Goal: Find specific page/section: Find specific page/section

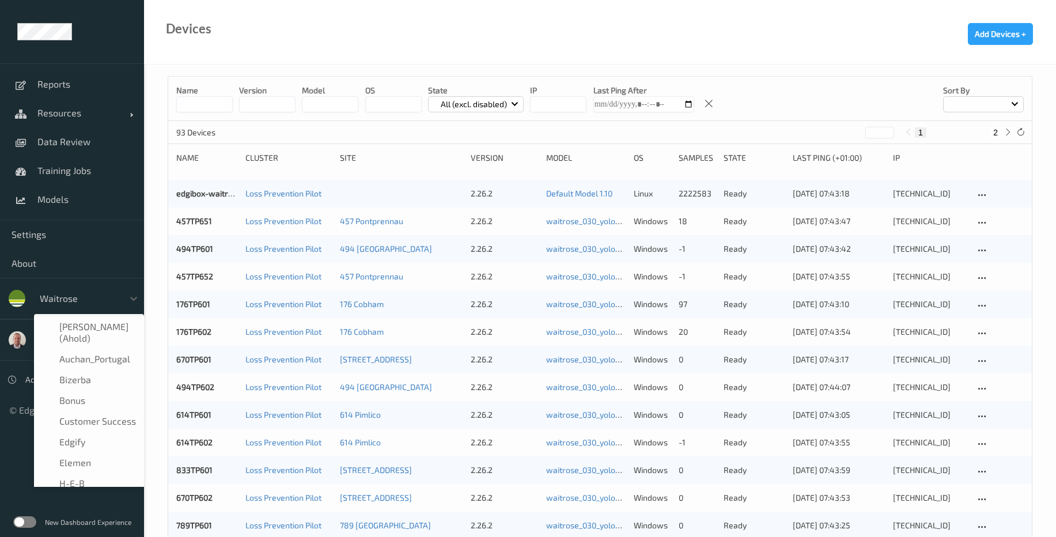
click at [102, 305] on div "waitrose" at bounding box center [78, 298] width 89 height 18
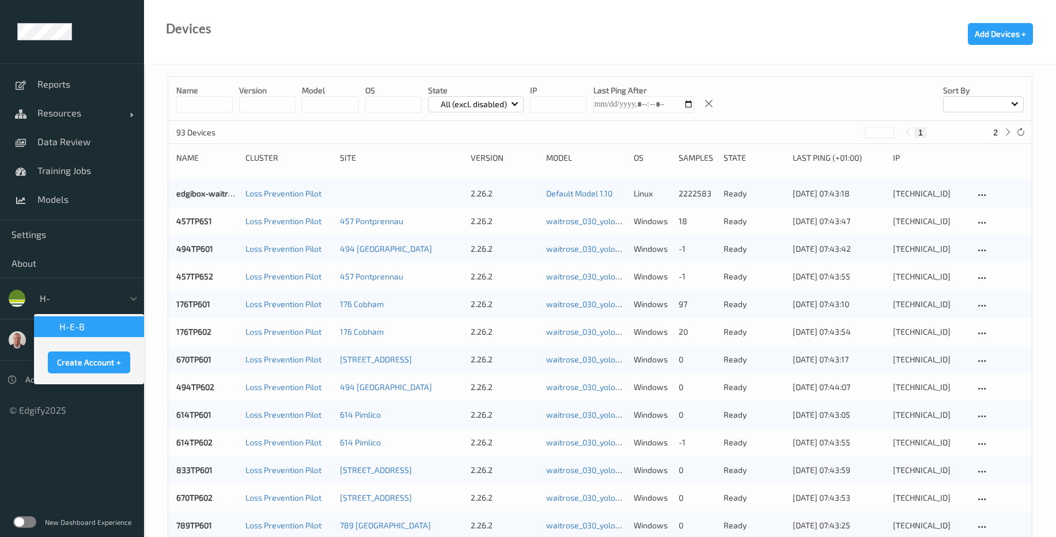
type input "H-e"
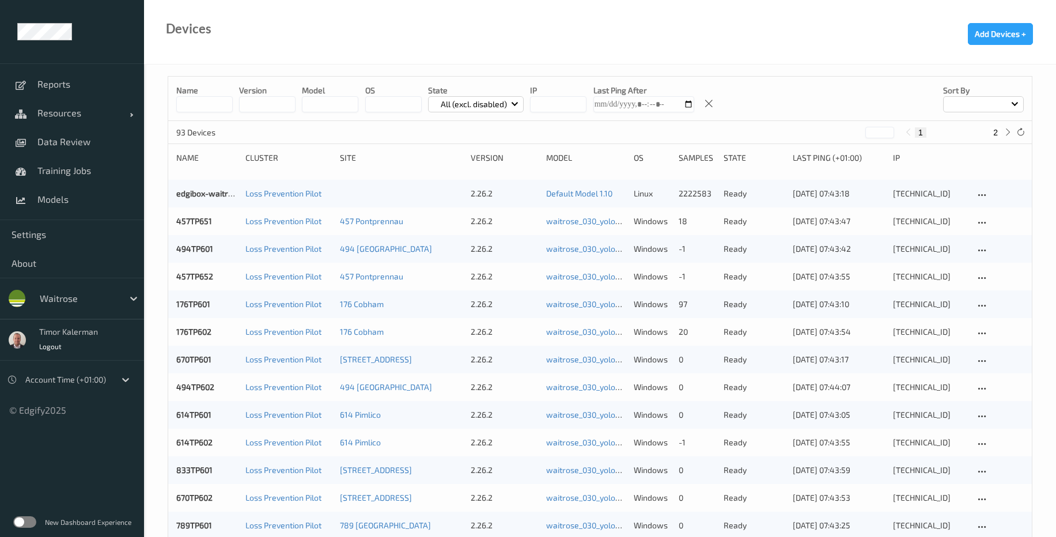
click at [88, 294] on div at bounding box center [79, 299] width 78 height 14
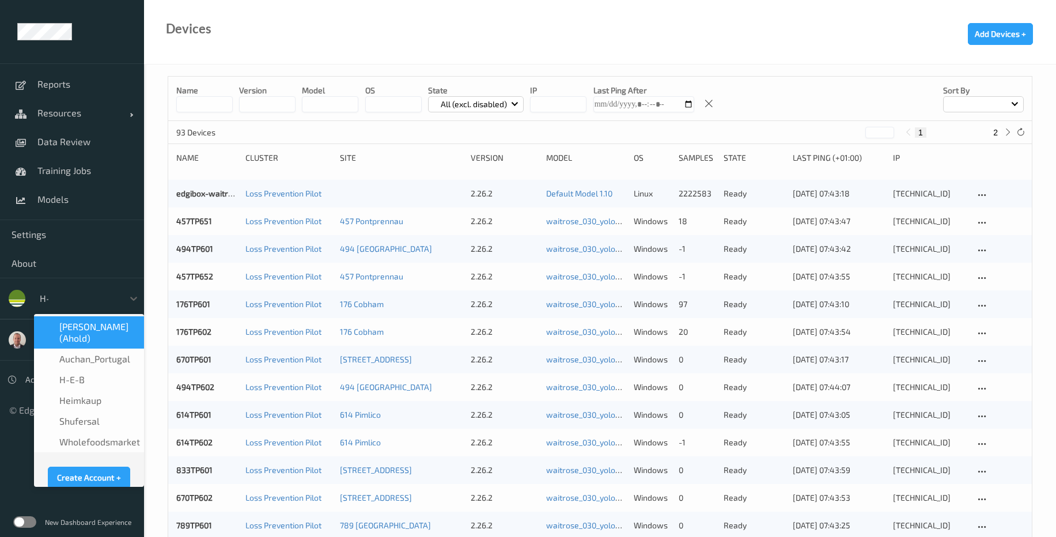
type input "H-e"
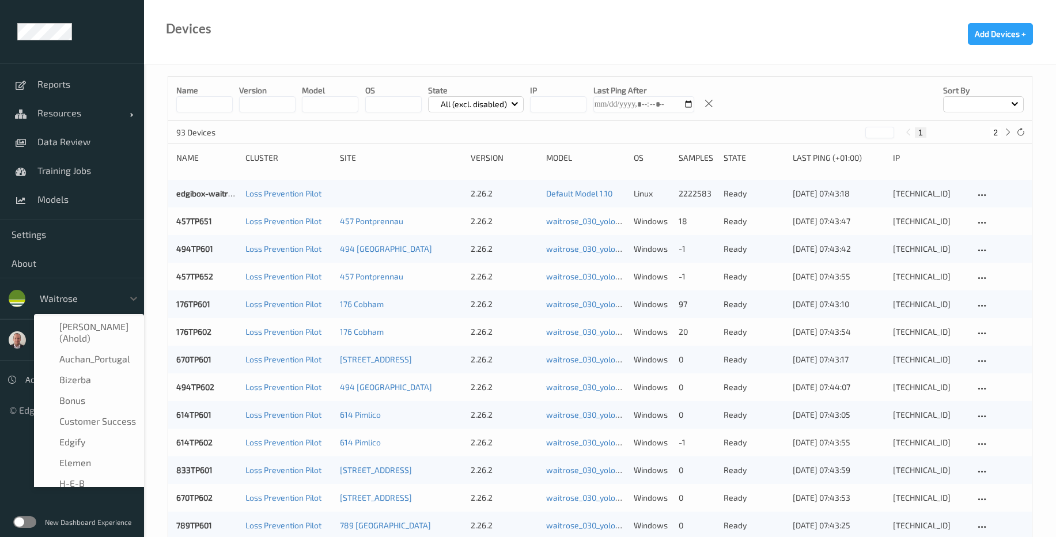
click at [72, 298] on div at bounding box center [79, 299] width 78 height 14
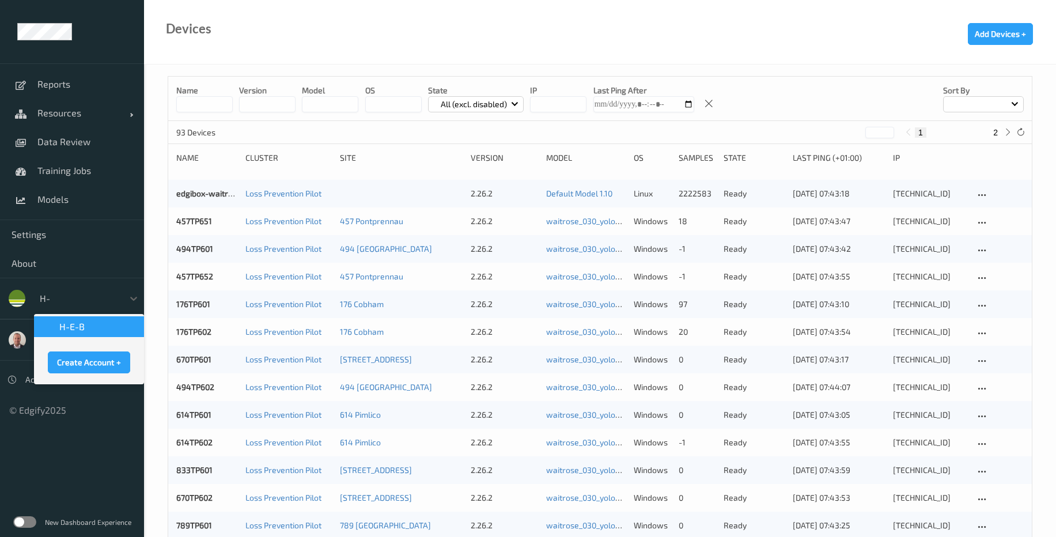
type input "H-e"
click at [104, 326] on div "H-E-B" at bounding box center [89, 327] width 96 height 12
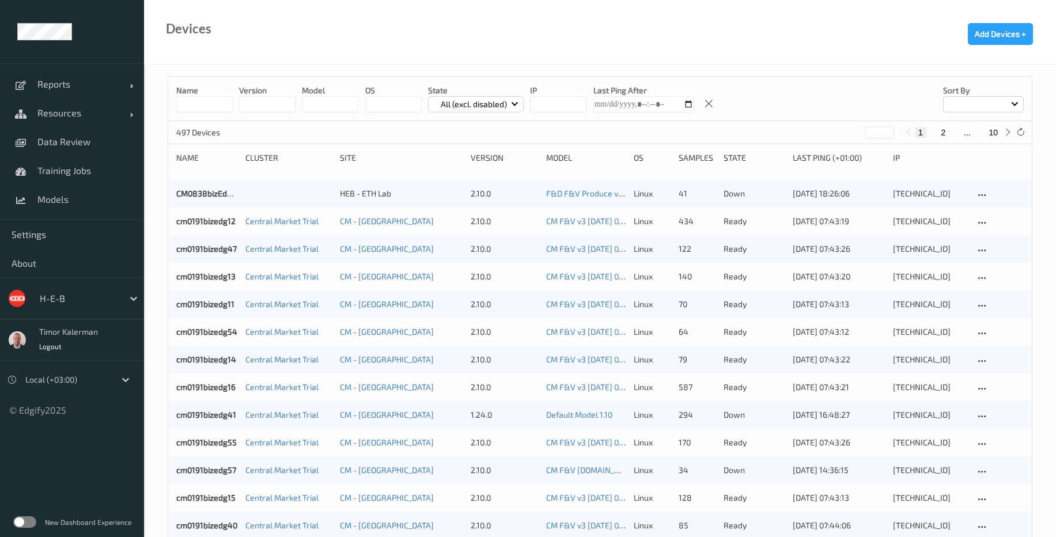
click at [20, 521] on label at bounding box center [24, 522] width 23 height 12
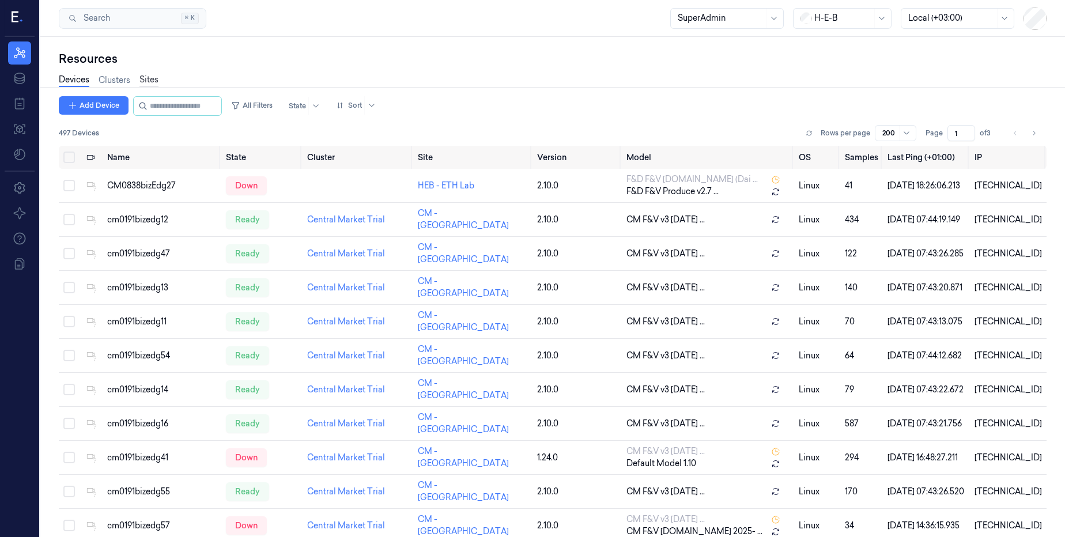
click at [149, 78] on link "Sites" at bounding box center [148, 80] width 19 height 13
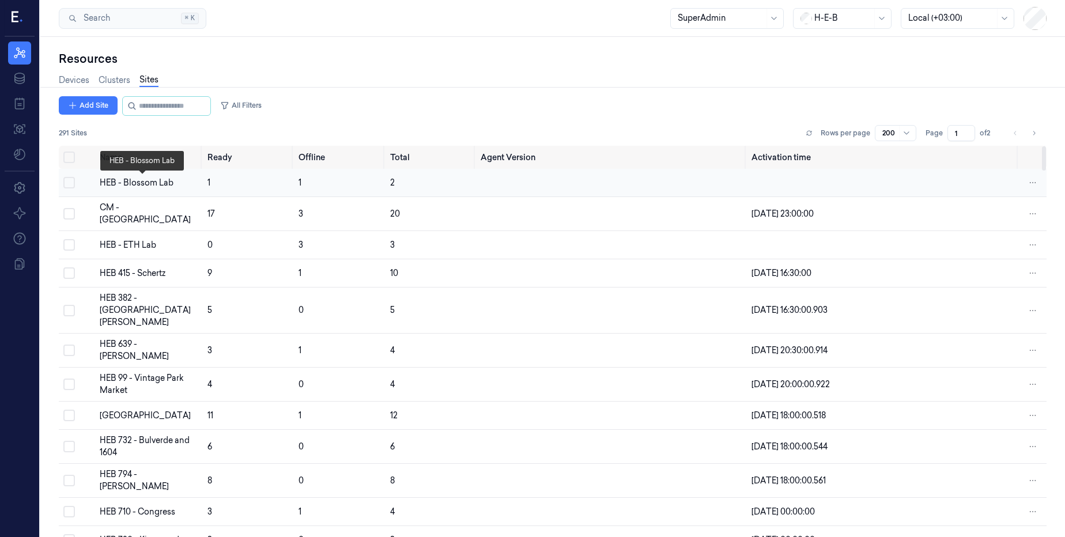
click at [144, 187] on div "HEB - Blossom Lab" at bounding box center [149, 183] width 99 height 12
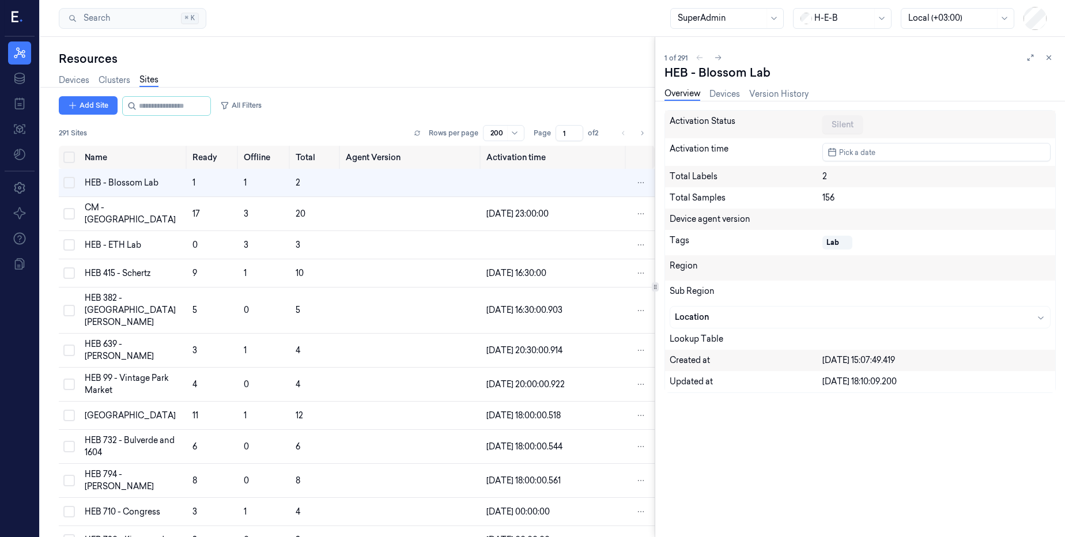
drag, startPoint x: 1051, startPoint y: 58, endPoint x: 974, endPoint y: 82, distance: 80.8
click at [1051, 58] on icon at bounding box center [1049, 58] width 8 height 8
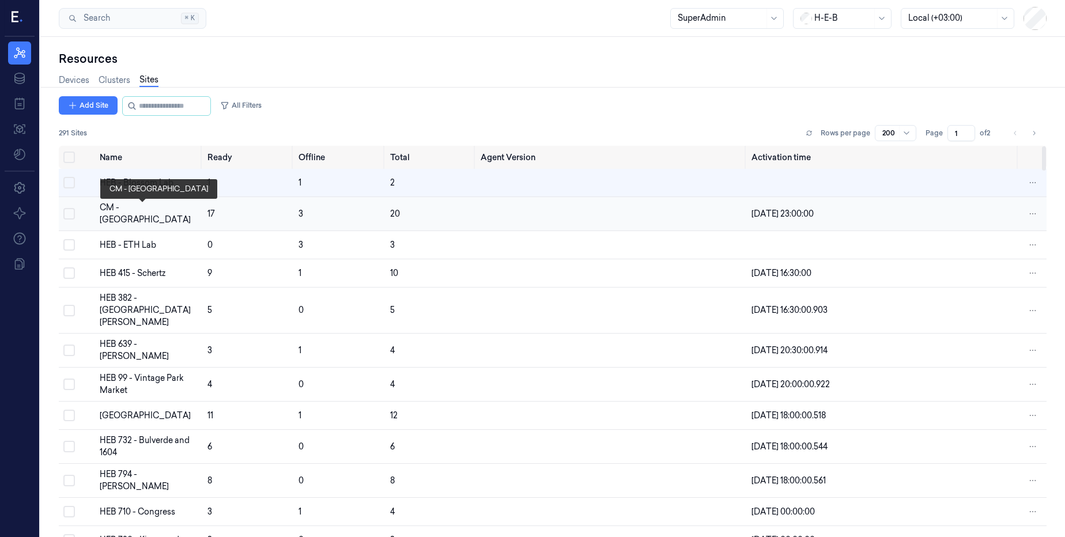
click at [139, 211] on div "CM - [GEOGRAPHIC_DATA]" at bounding box center [149, 214] width 99 height 24
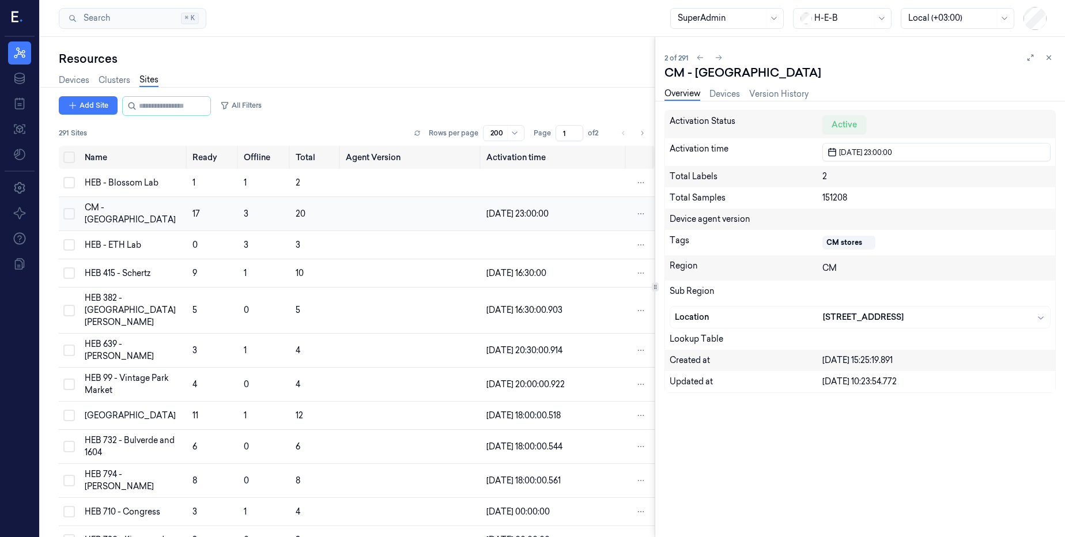
drag, startPoint x: 1047, startPoint y: 56, endPoint x: 527, endPoint y: 226, distance: 546.2
click at [1047, 56] on icon at bounding box center [1049, 58] width 8 height 8
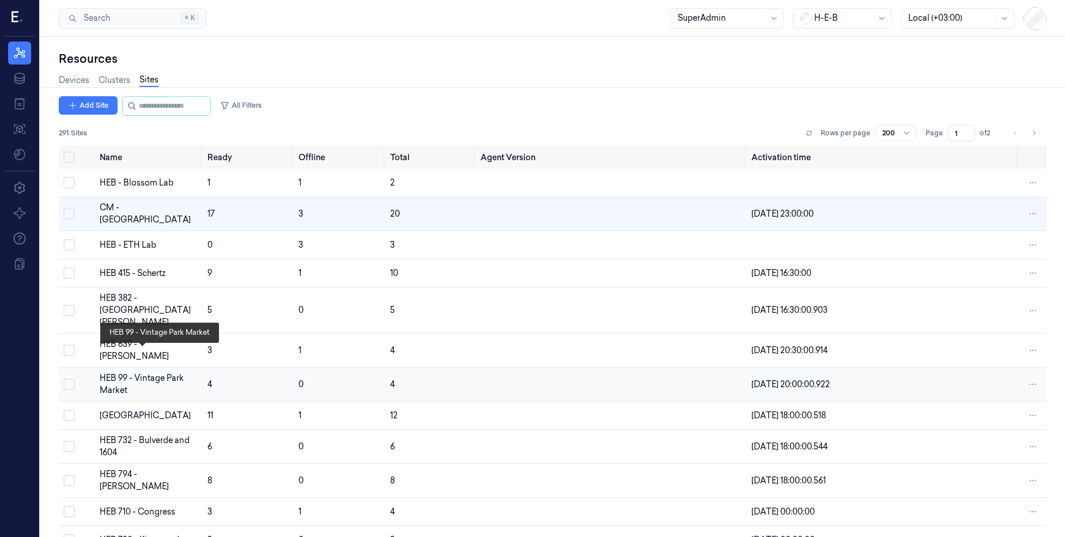
click at [134, 372] on div "HEB 99 - Vintage Park Market" at bounding box center [149, 384] width 99 height 24
click at [101, 372] on div "HEB 99 - Vintage Park Market" at bounding box center [149, 384] width 99 height 24
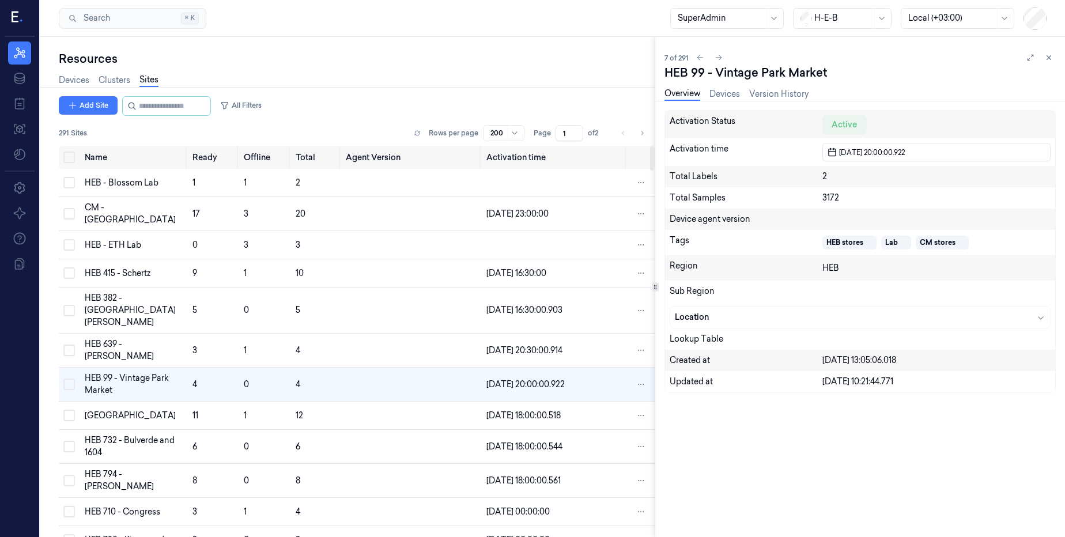
scroll to position [20, 0]
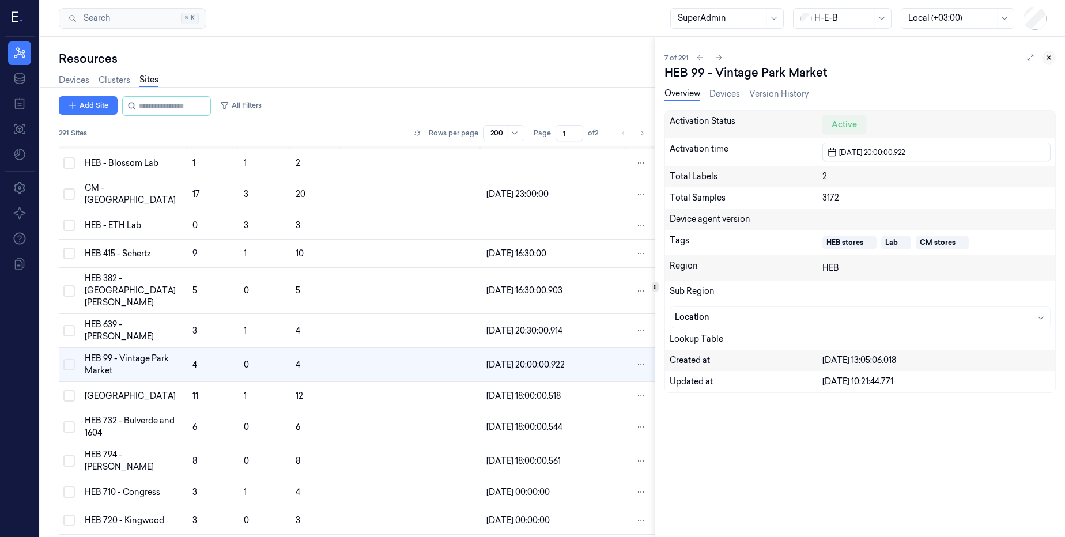
click at [1047, 57] on icon at bounding box center [1049, 58] width 8 height 8
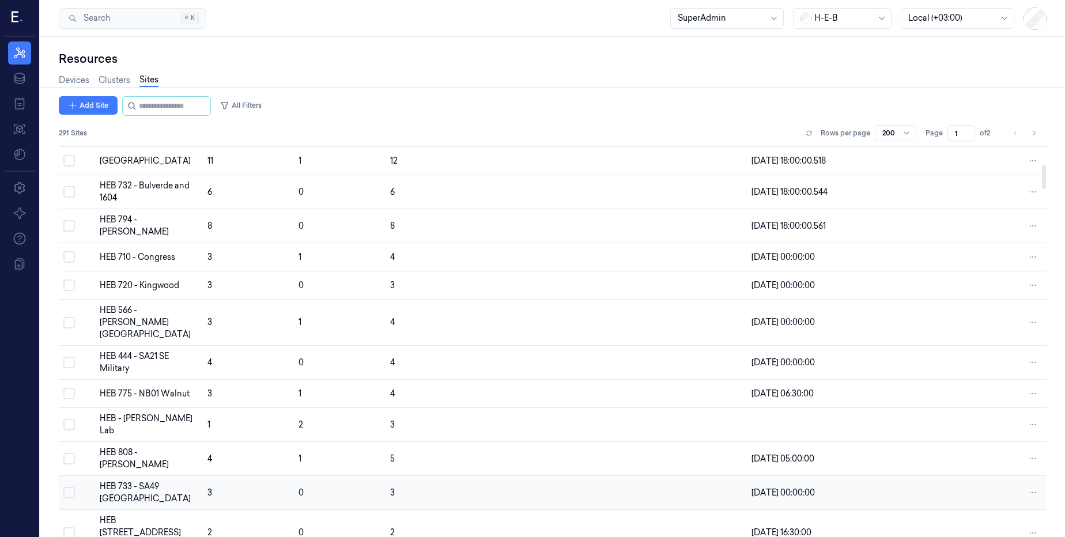
scroll to position [296, 0]
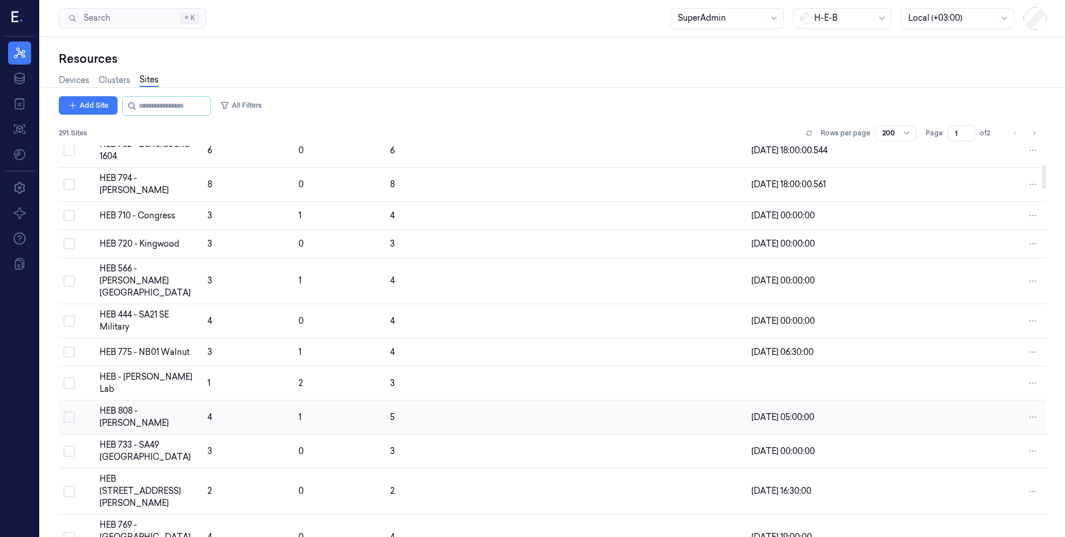
click at [144, 405] on div "HEB 808 - Melissa" at bounding box center [149, 417] width 99 height 24
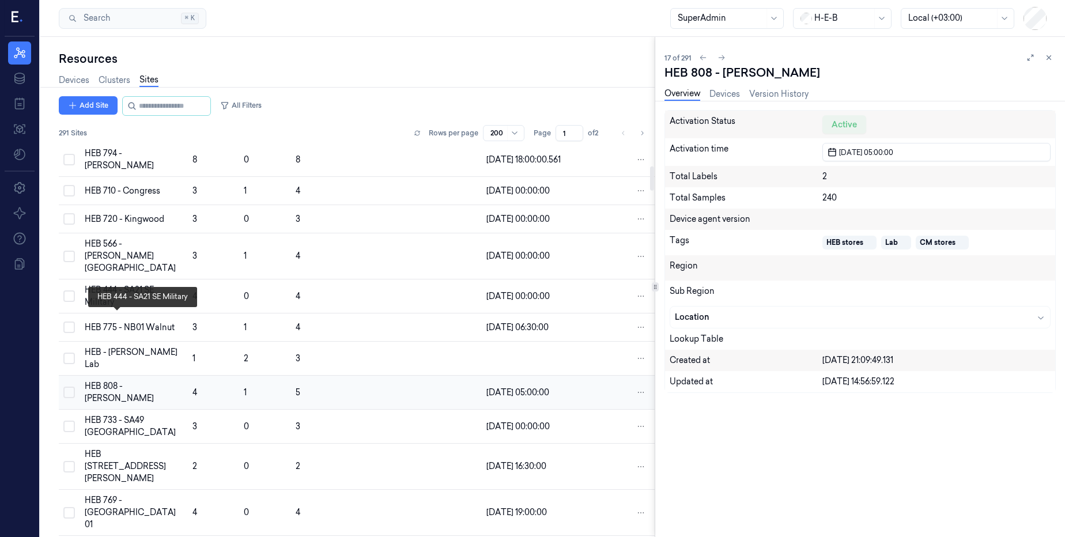
scroll to position [328, 0]
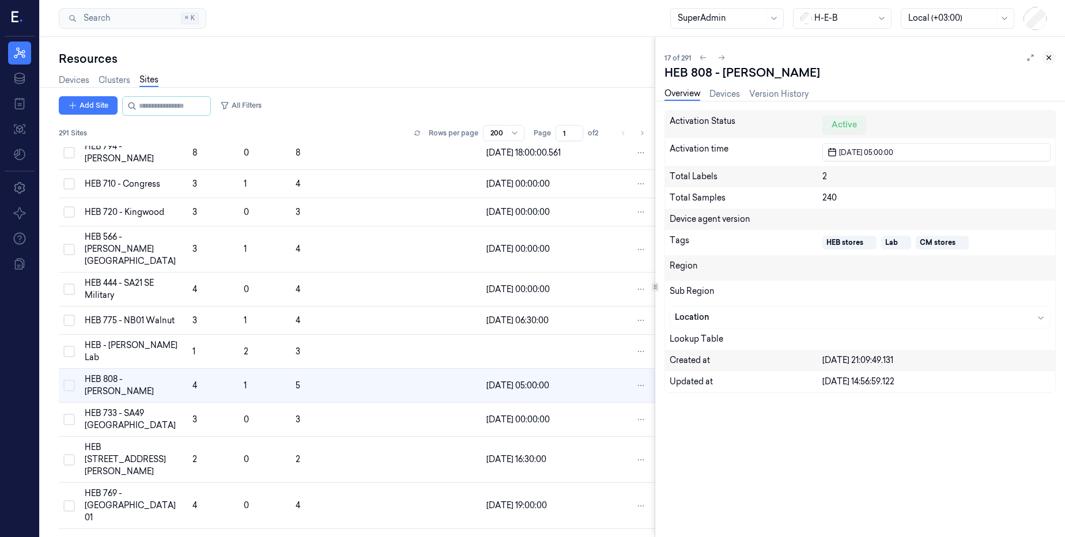
click at [1048, 55] on icon at bounding box center [1049, 58] width 8 height 8
